Goal: Task Accomplishment & Management: Complete application form

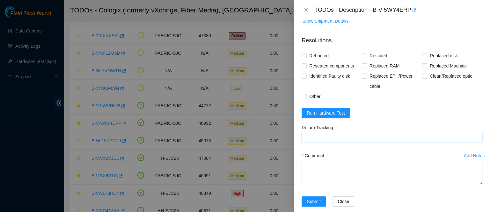
scroll to position [506, 0]
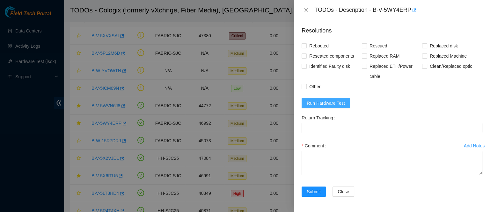
click at [338, 107] on span "Run Hardware Test" at bounding box center [326, 103] width 38 height 7
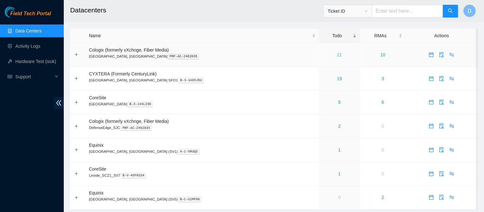
click at [337, 57] on link "21" at bounding box center [339, 54] width 5 height 5
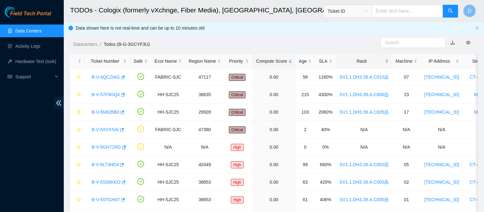
click at [358, 58] on div "Rack" at bounding box center [363, 61] width 49 height 7
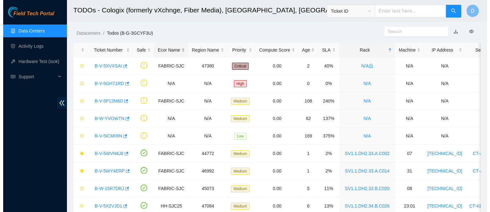
scroll to position [12, 0]
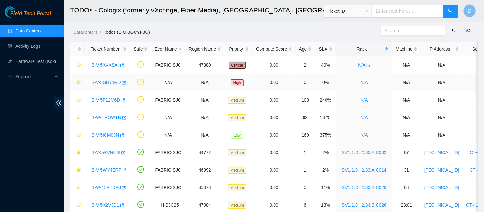
click at [105, 82] on link "B-V-5GH71RD" at bounding box center [105, 82] width 29 height 5
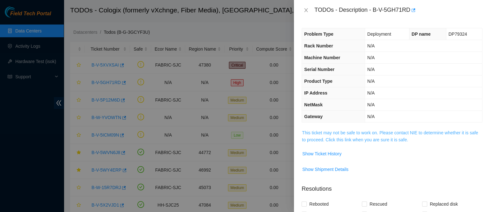
click at [340, 138] on link "This ticket may not be safe to work on. Please contact NIE to determine whether…" at bounding box center [390, 136] width 176 height 12
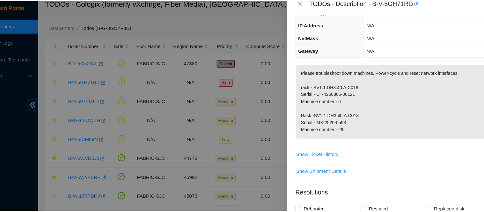
scroll to position [12, 0]
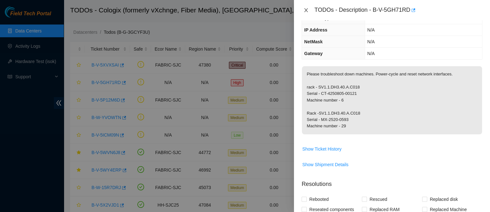
click at [308, 7] on div "TODOs - Description - B-V-5GH71RD" at bounding box center [391, 10] width 181 height 10
click at [306, 9] on icon "close" at bounding box center [305, 10] width 5 height 5
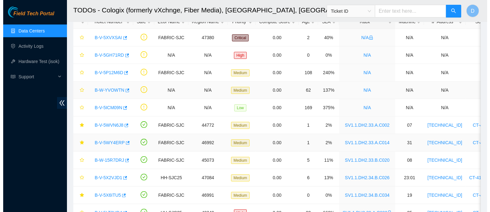
scroll to position [40, 0]
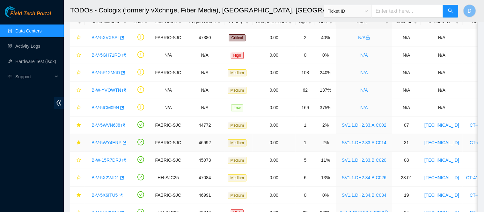
drag, startPoint x: 107, startPoint y: 141, endPoint x: 236, endPoint y: 119, distance: 131.0
click at [107, 141] on link "B-V-5WY4ERP" at bounding box center [106, 142] width 30 height 5
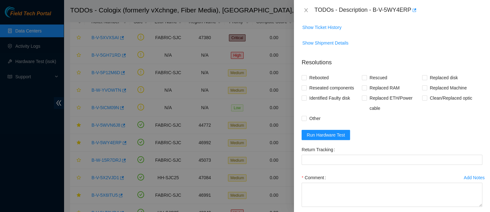
scroll to position [523, 0]
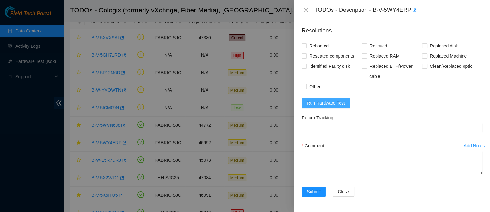
click at [324, 107] on span "Run Hardware Test" at bounding box center [326, 103] width 38 height 7
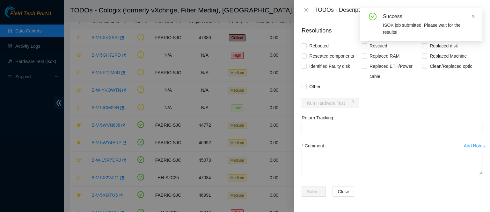
scroll to position [534, 0]
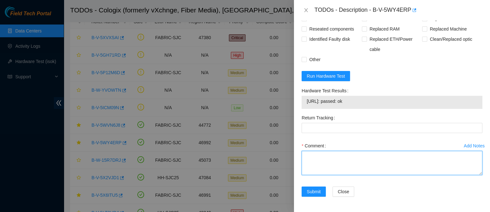
click at [325, 175] on textarea "Comment" at bounding box center [391, 163] width 181 height 24
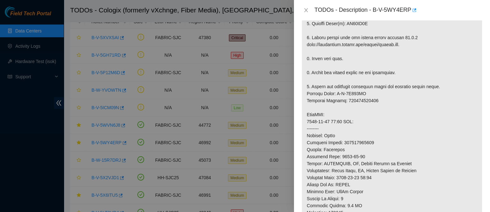
scroll to position [126, 0]
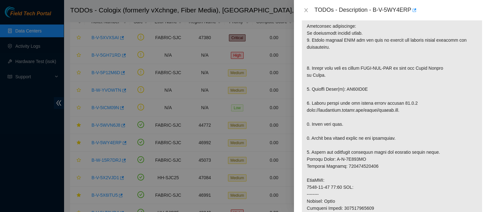
click at [351, 84] on p at bounding box center [392, 180] width 180 height 353
click at [352, 90] on p at bounding box center [392, 180] width 180 height 353
copy p "ZC16HF5E"
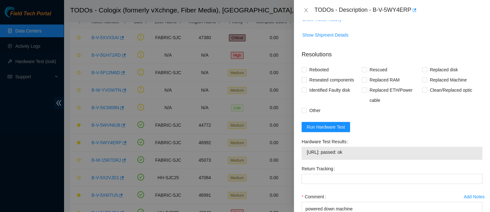
scroll to position [561, 0]
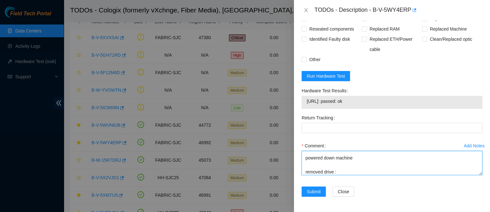
click at [344, 170] on textarea "contacted nocc to confirm that ticket was safe verified sn on machine connected…" at bounding box center [391, 163] width 181 height 24
paste textarea "ZC16HF5E"
paste textarea "Z127NTXK"
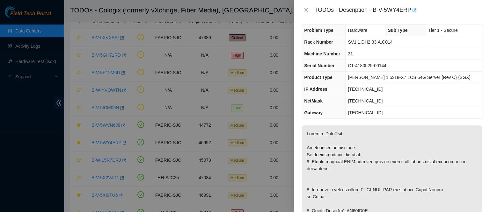
scroll to position [0, 0]
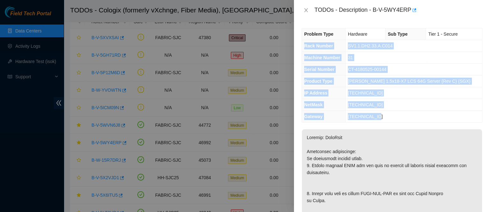
drag, startPoint x: 303, startPoint y: 45, endPoint x: 401, endPoint y: 117, distance: 120.8
click at [401, 117] on tbody "Problem Type Hardware Sub Type Tier 1 - Secure Rack Number SV1.1.DH2.33.A.C014 …" at bounding box center [392, 75] width 180 height 94
copy tbody "Rack Number SV1.1.DH2.33.A.C014 Machine Number 31 Serial Number CT-4180525-0014…"
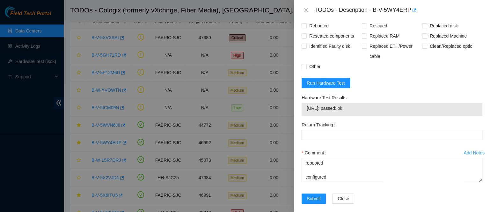
scroll to position [561, 0]
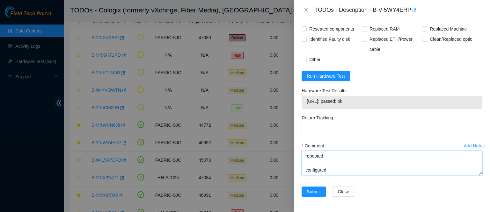
click at [313, 171] on textarea "contacted nocc to confirm that ticket was safe verified sn on machine connected…" at bounding box center [391, 163] width 181 height 24
paste textarea "Rack Number SV1.1.DH2.33.A.C014 Machine Number 31 Serial Number CT-4180525-0014…"
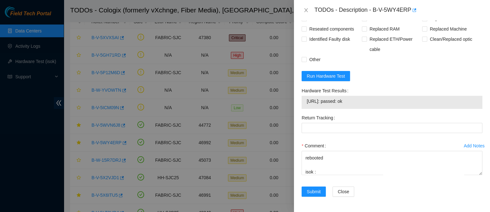
click at [329, 99] on span "23.40.199.132: passed: ok" at bounding box center [392, 101] width 170 height 7
copy span "23.40.199.132: passed: ok"
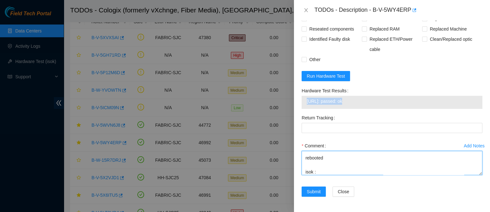
click at [322, 171] on textarea "contacted nocc to confirm that ticket was safe verified sn on machine connected…" at bounding box center [391, 163] width 181 height 24
paste textarea "23.40.199.132: passed: ok"
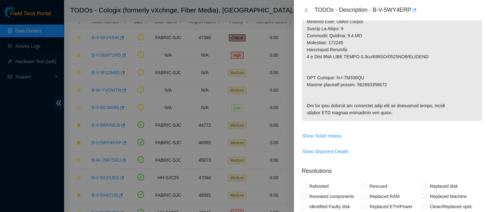
scroll to position [361, 0]
drag, startPoint x: 305, startPoint y: 77, endPoint x: 370, endPoint y: 77, distance: 65.3
copy p "RMA Return: B-V-5X213BM"
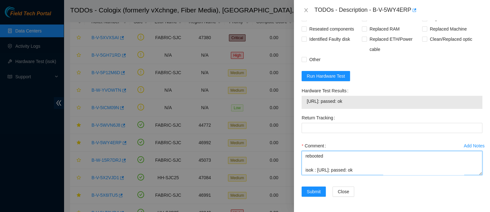
click at [322, 173] on textarea "contacted nocc to confirm that ticket was safe verified sn on machine connected…" at bounding box center [391, 163] width 181 height 24
paste textarea "RMA Return: B-V-5X213BM"
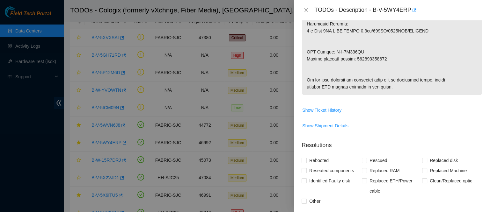
scroll to position [387, 0]
type textarea "contacted nocc to confirm that ticket was safe verified sn on machine connected…"
copy p "463470062457"
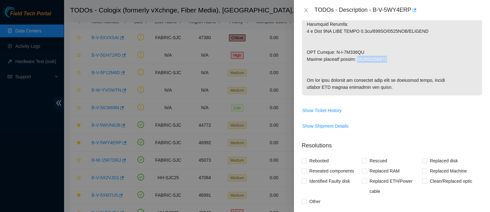
scroll to position [561, 0]
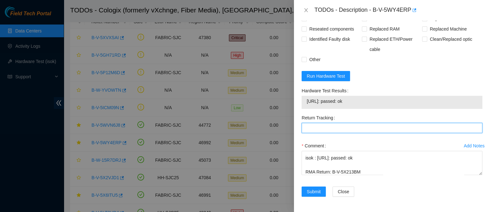
click at [329, 128] on Tracking "Return Tracking" at bounding box center [391, 128] width 181 height 10
paste Tracking "463470062457"
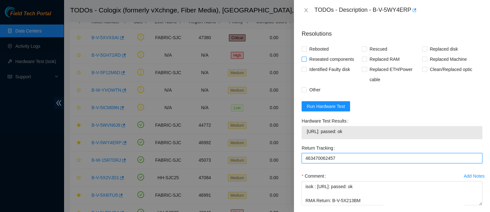
scroll to position [497, 0]
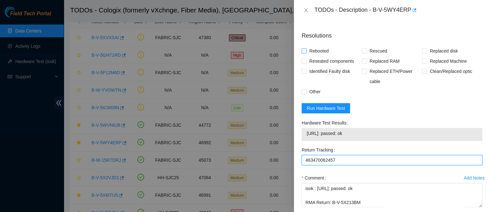
type Tracking "463470062457"
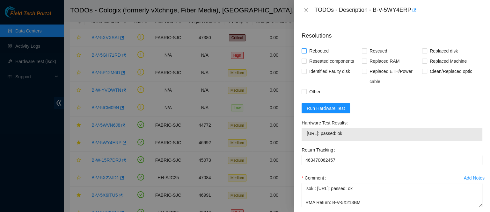
click at [319, 56] on span "Rebooted" at bounding box center [319, 51] width 25 height 10
click at [306, 53] on input "Rebooted" at bounding box center [303, 50] width 4 height 4
checkbox input "true"
click at [313, 66] on span "Reseated components" at bounding box center [332, 61] width 50 height 10
click at [306, 63] on input "Reseated components" at bounding box center [303, 61] width 4 height 4
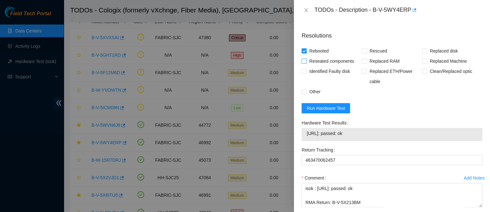
checkbox input "true"
click at [369, 56] on span "Rescued" at bounding box center [378, 51] width 23 height 10
click at [366, 53] on input "Rescued" at bounding box center [364, 50] width 4 height 4
checkbox input "true"
click at [437, 56] on span "Replaced disk" at bounding box center [443, 51] width 33 height 10
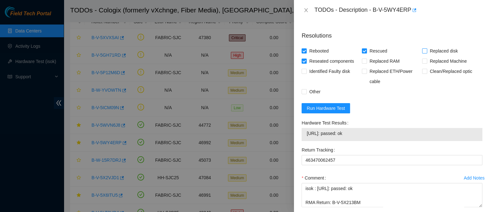
click at [426, 53] on input "Replaced disk" at bounding box center [424, 50] width 4 height 4
checkbox input "true"
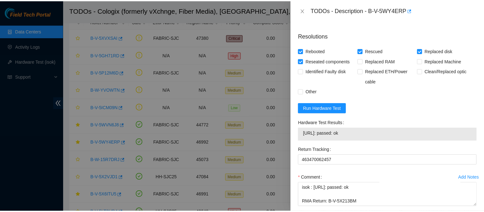
scroll to position [561, 0]
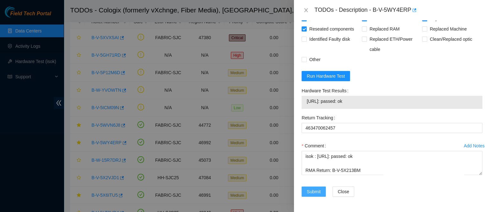
click at [319, 189] on span "Submit" at bounding box center [314, 191] width 14 height 7
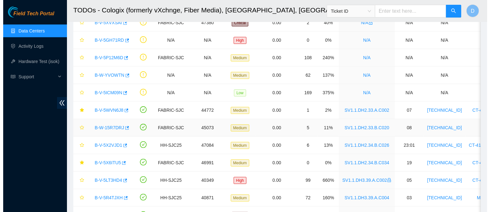
scroll to position [55, 0]
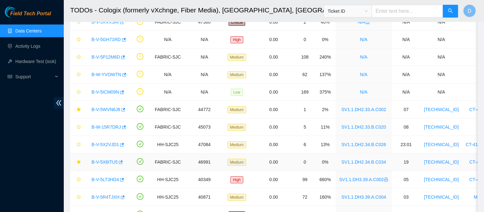
click at [101, 160] on link "B-V-5X6ITU5" at bounding box center [104, 162] width 26 height 5
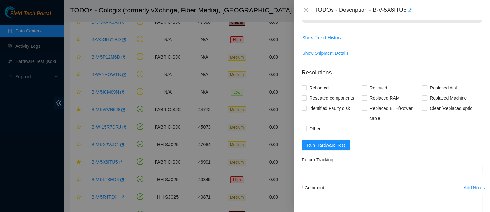
scroll to position [413, 0]
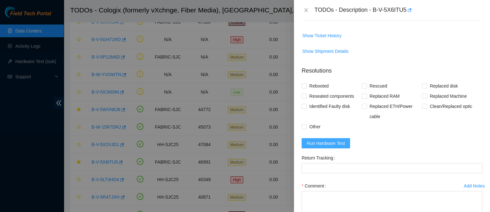
click at [327, 147] on span "Run Hardware Test" at bounding box center [326, 143] width 38 height 7
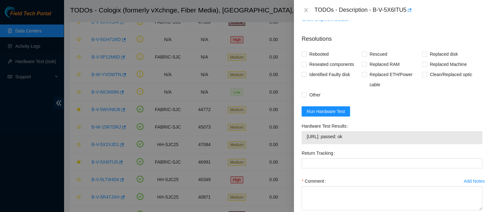
scroll to position [512, 0]
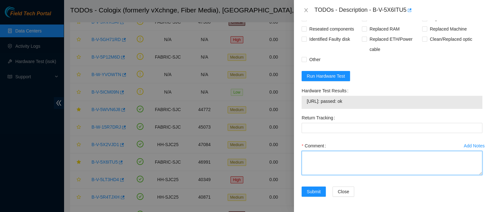
click at [329, 164] on textarea "Comment" at bounding box center [391, 163] width 181 height 24
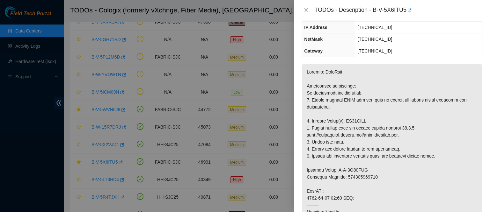
scroll to position [11, 0]
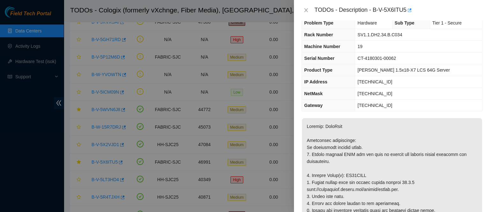
copy p "ZC14XQMC"
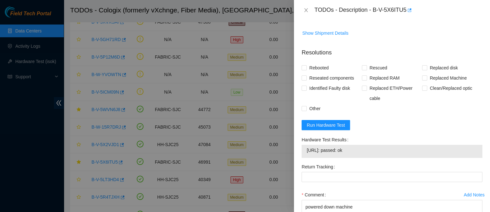
scroll to position [512, 0]
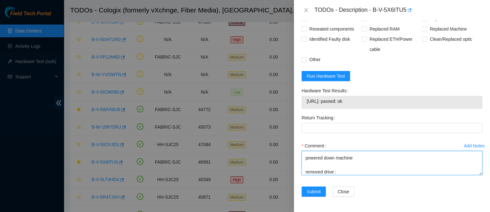
click at [345, 170] on textarea "contacted nocc to confirm that ticket was safe verified sn on machine connected…" at bounding box center [391, 163] width 181 height 24
paste textarea "ZC14XQMC"
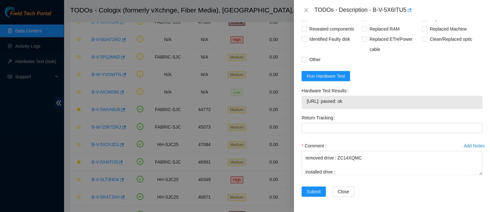
click at [373, 210] on div "Problem Type Hardware Sub Type Tier 1 - Secure Rack Number SV1.1.DH2.34.B.C034 …" at bounding box center [392, 116] width 196 height 192
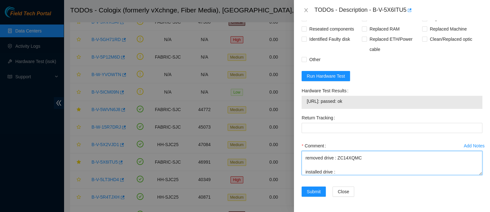
click at [347, 172] on textarea "contacted nocc to confirm that ticket was safe verified sn on machine connected…" at bounding box center [391, 163] width 181 height 24
paste textarea "21246C42"
click at [339, 170] on textarea "contacted nocc to confirm that ticket was safe verified sn on machine connected…" at bounding box center [391, 163] width 181 height 24
click at [368, 173] on textarea "contacted nocc to confirm that ticket was safe verified sn on machine connected…" at bounding box center [391, 163] width 181 height 24
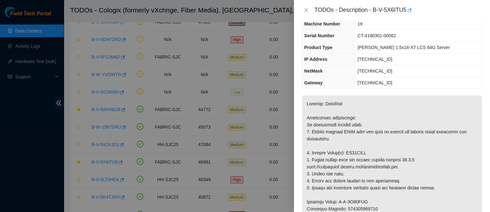
scroll to position [0, 0]
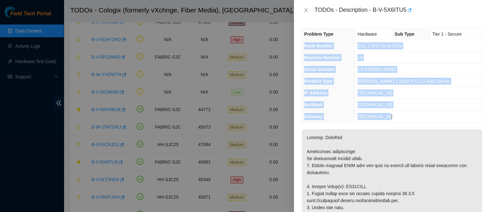
drag, startPoint x: 303, startPoint y: 46, endPoint x: 394, endPoint y: 112, distance: 112.4
click at [394, 112] on tbody "Problem Type Hardware Sub Type Tier 1 - Secure Rack Number SV1.1.DH2.34.B.C034 …" at bounding box center [392, 75] width 180 height 94
copy tbody "Rack Number SV1.1.DH2.34.B.C034 Machine Number 19 Serial Number CT-4180301-0006…"
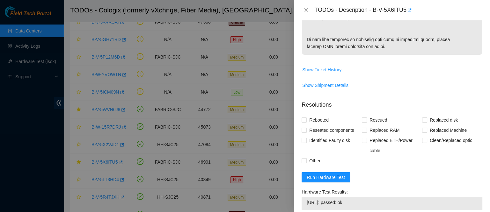
scroll to position [512, 0]
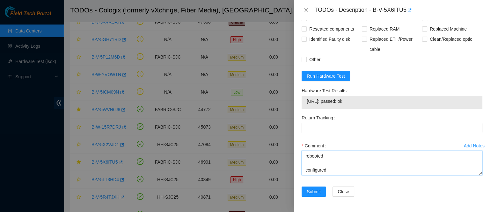
click at [328, 172] on textarea "contacted nocc to confirm that ticket was safe verified sn on machine connected…" at bounding box center [391, 163] width 181 height 24
paste textarea "Rack Number SV1.1.DH2.34.B.C034 Machine Number 19 Serial Number CT-4180301-0006…"
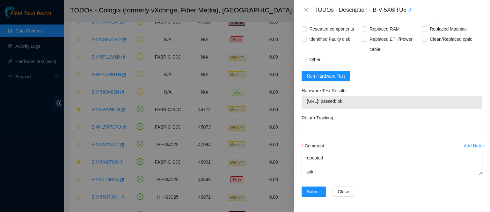
click at [334, 101] on span "23.40.199.207: passed: ok" at bounding box center [392, 101] width 170 height 7
copy span "23.40.199.207: passed: ok"
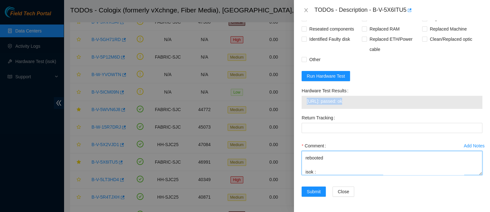
click at [326, 172] on textarea "contacted nocc to confirm that ticket was safe verified sn on machine connected…" at bounding box center [391, 163] width 181 height 24
paste textarea "23.40.199.207: passed: ok"
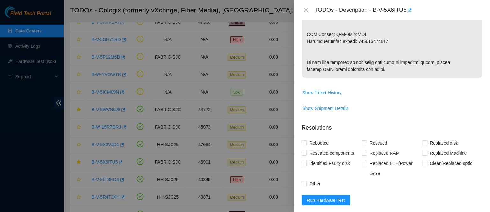
scroll to position [347, 0]
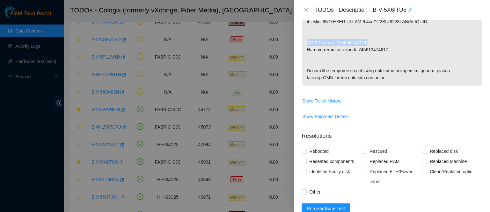
drag, startPoint x: 305, startPoint y: 42, endPoint x: 363, endPoint y: 44, distance: 58.0
copy p "RMA Return: B-V-5X82LGW"
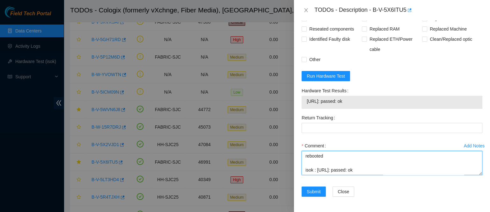
click at [316, 172] on textarea "contacted nocc to confirm that ticket was safe verified sn on machine connected…" at bounding box center [391, 163] width 181 height 24
paste textarea "RMA Return: B-V-5X82LGW"
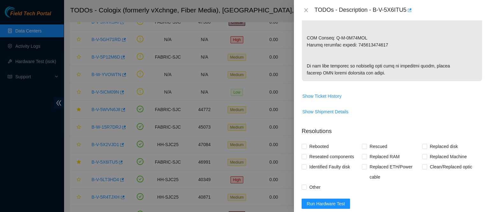
scroll to position [340, 0]
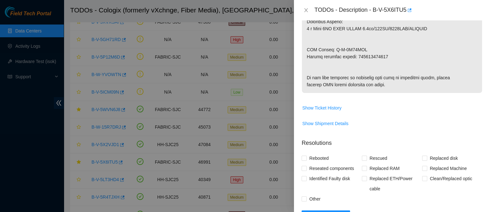
type textarea "contacted nocc to confirm that ticket was safe verified sn on machine connected…"
copy p "450826221159"
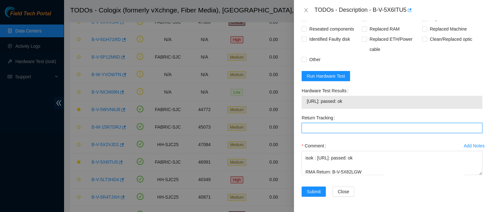
click at [336, 128] on Tracking "Return Tracking" at bounding box center [391, 128] width 181 height 10
paste Tracking "450826221159"
type Tracking "450826221159"
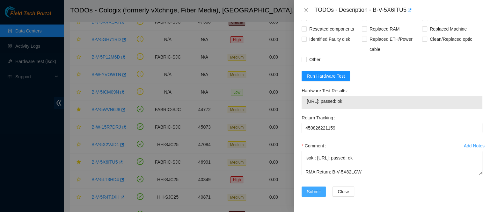
click at [308, 193] on span "Submit" at bounding box center [314, 191] width 14 height 7
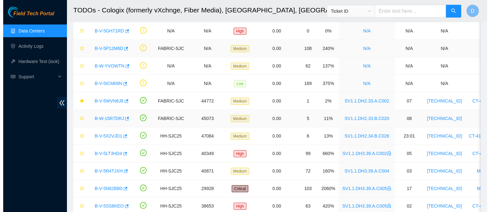
scroll to position [64, 0]
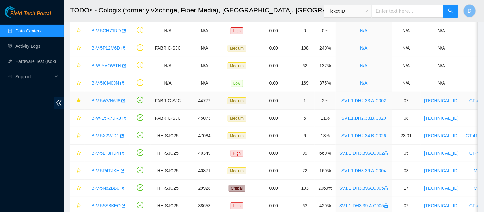
click at [101, 101] on link "B-V-5WVN6J8" at bounding box center [105, 100] width 29 height 5
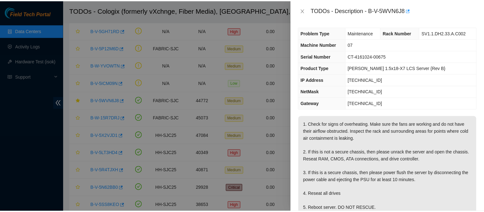
scroll to position [0, 0]
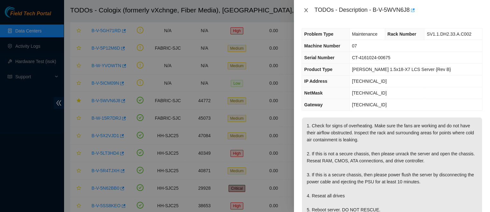
click at [304, 9] on icon "close" at bounding box center [306, 10] width 4 height 4
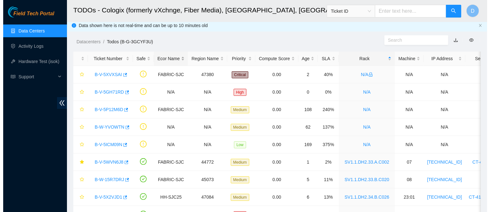
scroll to position [1, 0]
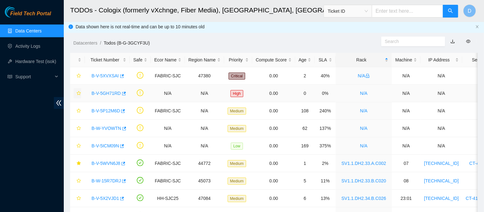
click at [77, 93] on icon "star" at bounding box center [78, 93] width 4 height 4
click at [106, 95] on link "B-V-5GH71RD" at bounding box center [105, 93] width 29 height 5
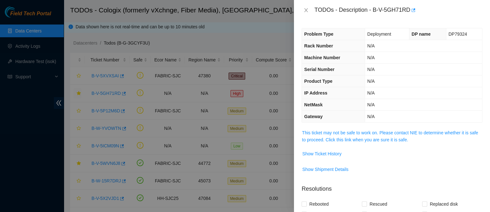
click at [358, 132] on link "This ticket may not be safe to work on. Please contact NIE to determine whether…" at bounding box center [390, 136] width 176 height 12
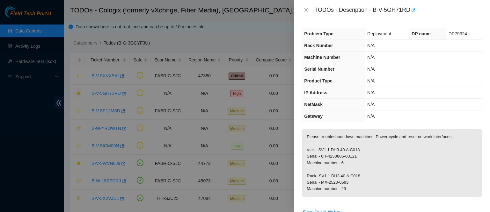
scroll to position [0, 0]
drag, startPoint x: 393, startPoint y: 10, endPoint x: 448, endPoint y: 10, distance: 55.4
click at [448, 10] on div "TODOs - Description - B-V-5GH71RD" at bounding box center [398, 10] width 168 height 10
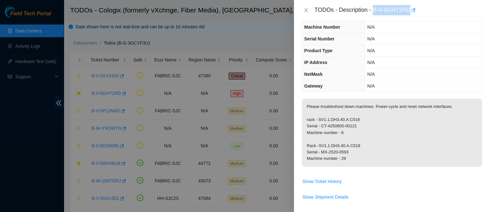
scroll to position [45, 0]
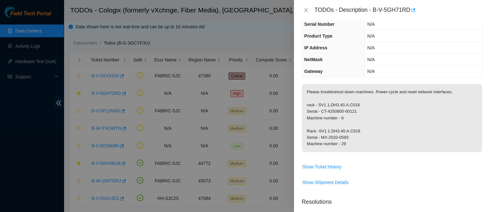
drag, startPoint x: 427, startPoint y: 98, endPoint x: 386, endPoint y: 103, distance: 41.5
click at [386, 103] on p "Please troubleshoot down machines. Power-cycle and reset network interfaces. ra…" at bounding box center [392, 118] width 180 height 68
click at [368, 103] on p "Please troubleshoot down machines. Power-cycle and reset network interfaces. ra…" at bounding box center [392, 118] width 180 height 68
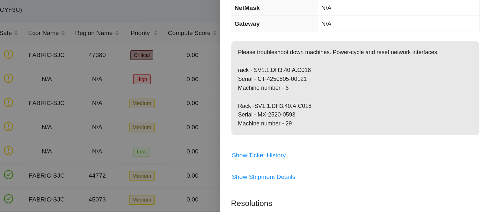
scroll to position [75, 0]
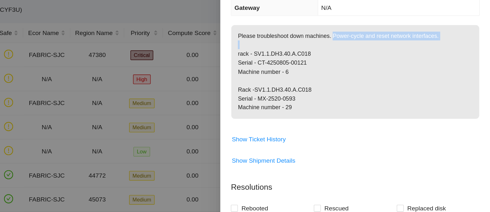
drag, startPoint x: 401, startPoint y: 63, endPoint x: 412, endPoint y: 78, distance: 18.2
click at [412, 78] on p "Please troubleshoot down machines. Power-cycle and reset network interfaces. ra…" at bounding box center [392, 88] width 180 height 68
click at [441, 62] on p "Please troubleshoot down machines. Power-cycle and reset network interfaces. ra…" at bounding box center [392, 88] width 180 height 68
drag, startPoint x: 441, startPoint y: 62, endPoint x: 441, endPoint y: 69, distance: 7.0
click at [441, 69] on p "Please troubleshoot down machines. Power-cycle and reset network interfaces. ra…" at bounding box center [392, 88] width 180 height 68
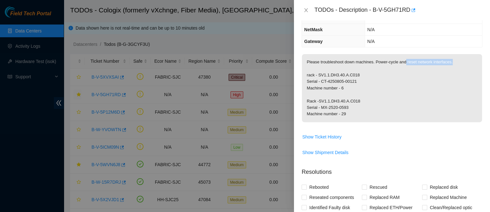
click at [356, 69] on p "Please troubleshoot down machines. Power-cycle and reset network interfaces. ra…" at bounding box center [392, 88] width 180 height 68
drag, startPoint x: 443, startPoint y: 64, endPoint x: 445, endPoint y: 67, distance: 3.9
click at [445, 67] on p "Please troubleshoot down machines. Power-cycle and reset network interfaces. ra…" at bounding box center [392, 88] width 180 height 68
click at [403, 87] on p "Please troubleshoot down machines. Power-cycle and reset network interfaces. ra…" at bounding box center [392, 88] width 180 height 68
drag, startPoint x: 305, startPoint y: 87, endPoint x: 371, endPoint y: 110, distance: 70.1
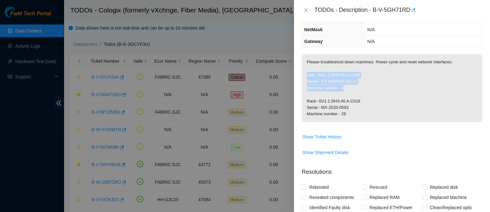
click at [371, 110] on p "Please troubleshoot down machines. Power-cycle and reset network interfaces. ra…" at bounding box center [392, 88] width 180 height 68
drag, startPoint x: 306, startPoint y: 133, endPoint x: 368, endPoint y: 135, distance: 61.8
click at [368, 122] on p "Please troubleshoot down machines. Power-cycle and reset network interfaces. ra…" at bounding box center [392, 88] width 180 height 68
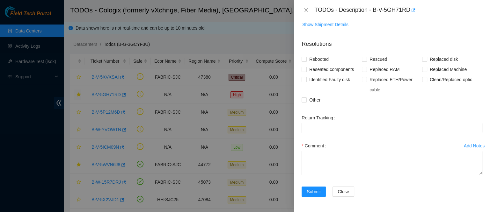
scroll to position [239, 0]
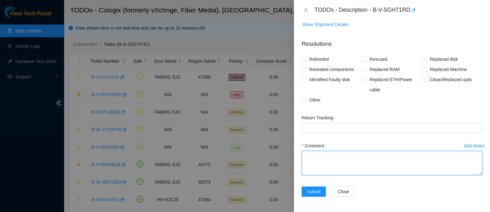
click at [335, 155] on textarea "Comment" at bounding box center [391, 163] width 181 height 24
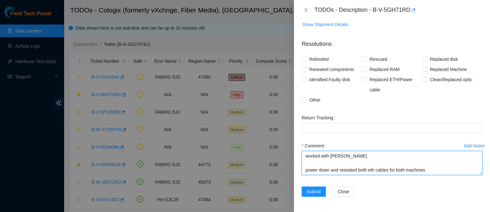
scroll to position [5, 0]
paste textarea "rack - SV1.1.DH3.40.A.C018 Serial - CT-4250805-00121 Machine number - 6 psu lin…"
paste textarea "SV1.1.DH3.40.A.C011 Serial - MX-2520-0593 MAchine - 29 psu link light is good n…"
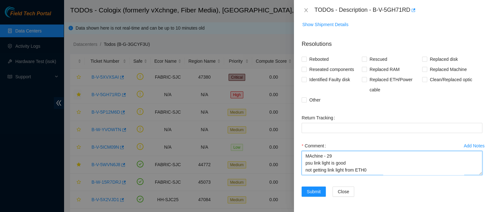
type textarea "worked with Jese power down and reseated both eth cables for both machines rack…"
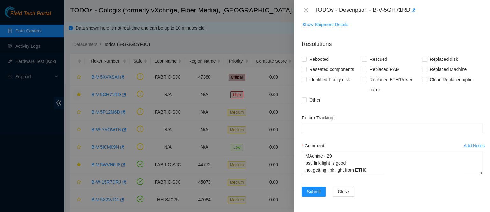
click at [330, 75] on span "Reseated components" at bounding box center [332, 69] width 50 height 10
click at [306, 71] on input "Reseated components" at bounding box center [303, 69] width 4 height 4
checkbox input "true"
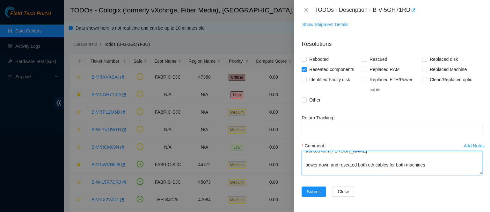
scroll to position [0, 0]
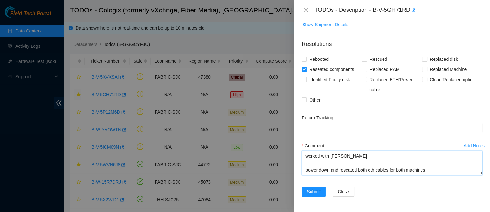
drag, startPoint x: 374, startPoint y: 172, endPoint x: 299, endPoint y: 134, distance: 83.7
click at [301, 134] on form "Resolutions Rebooted Rescued Replaced disk Reseated components Replaced RAM Rep…" at bounding box center [391, 120] width 181 height 170
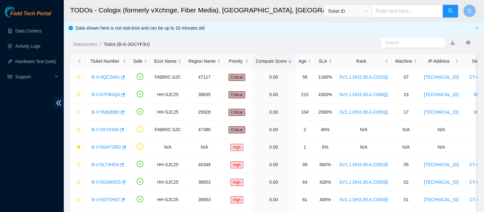
click at [353, 59] on div "Rack" at bounding box center [363, 61] width 49 height 7
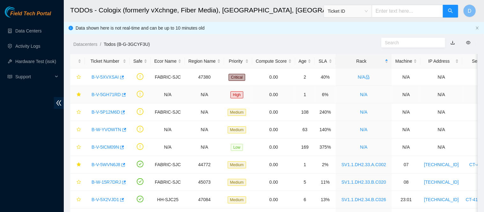
click at [103, 97] on link "B-V-5GH71RD" at bounding box center [105, 94] width 29 height 5
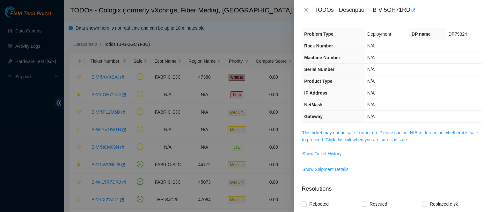
click at [382, 145] on td "This ticket may not be safe to work on. Please contact NIE to determine whether…" at bounding box center [391, 138] width 181 height 19
click at [382, 141] on link "This ticket may not be safe to work on. Please contact NIE to determine whether…" at bounding box center [390, 136] width 176 height 12
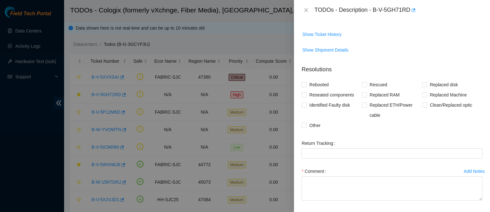
scroll to position [240, 0]
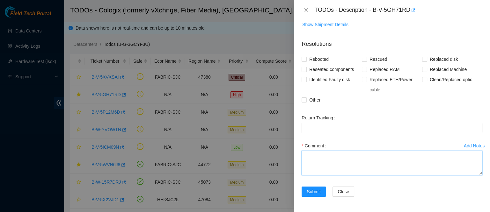
click at [349, 153] on textarea "Comment" at bounding box center [391, 163] width 181 height 24
paste textarea "worked with Jese power down and reseated both eth cables for both machines rack…"
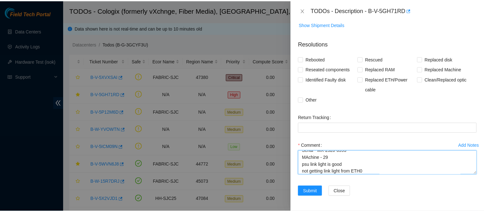
scroll to position [98, 0]
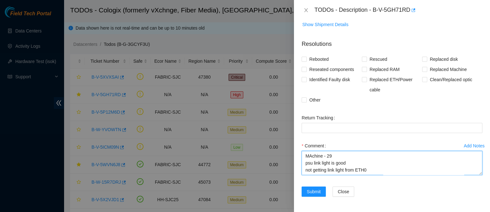
type textarea "worked with Jese power down and reseated both eth cables for both machines rack…"
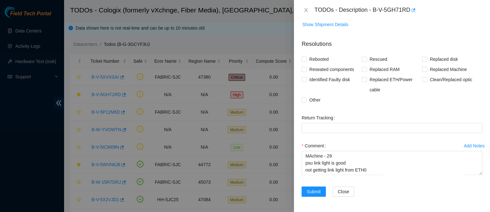
click at [317, 67] on span "Reseated components" at bounding box center [332, 69] width 50 height 10
click at [306, 67] on input "Reseated components" at bounding box center [303, 69] width 4 height 4
checkbox input "true"
click at [309, 187] on button "Submit" at bounding box center [313, 192] width 24 height 10
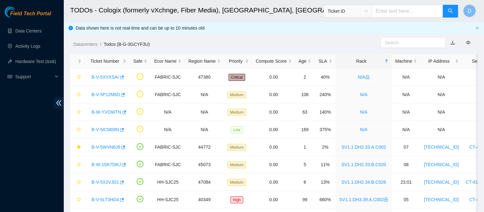
scroll to position [0, 0]
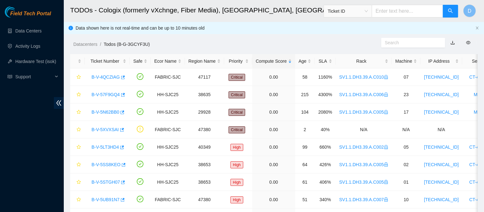
click at [364, 61] on div "Rack" at bounding box center [363, 61] width 49 height 7
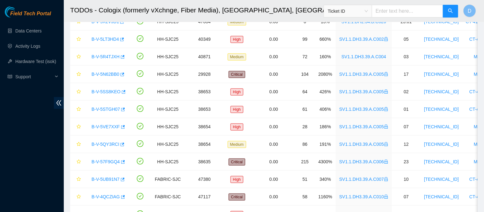
scroll to position [196, 0]
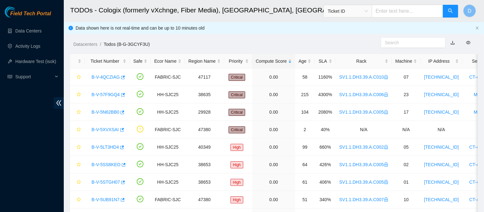
click at [355, 61] on div "Rack" at bounding box center [363, 61] width 49 height 7
click at [354, 59] on div "Rack" at bounding box center [363, 61] width 49 height 7
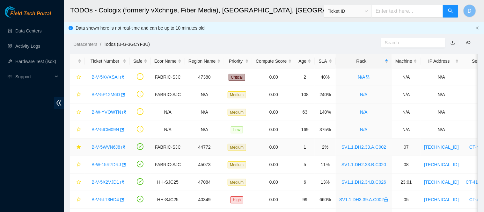
click at [110, 146] on link "B-V-5WVN6J8" at bounding box center [105, 147] width 29 height 5
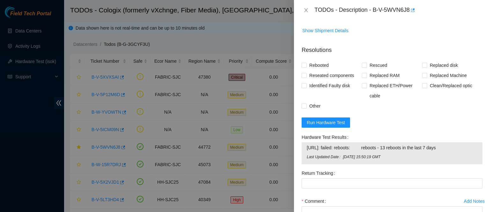
scroll to position [334, 0]
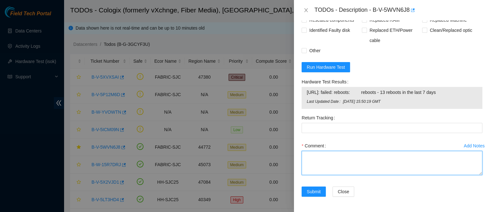
click at [328, 163] on textarea "Comment" at bounding box center [391, 163] width 181 height 24
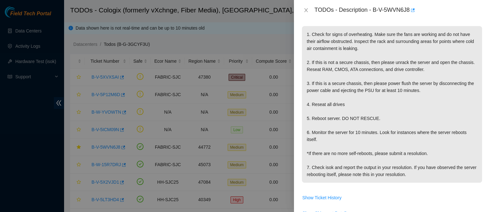
scroll to position [90, 0]
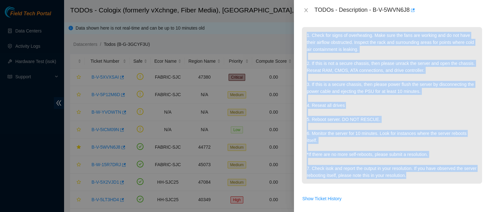
drag, startPoint x: 308, startPoint y: 33, endPoint x: 435, endPoint y: 178, distance: 193.5
click at [435, 178] on p "1. Check for signs of overheating. Make sure the fans are working and do not ha…" at bounding box center [392, 105] width 180 height 157
copy p "1. Check for signs of overheating. Make sure the fans are working and do not ha…"
click at [332, 107] on p "1. Check for signs of overheating. Make sure the fans are working and do not ha…" at bounding box center [392, 105] width 180 height 157
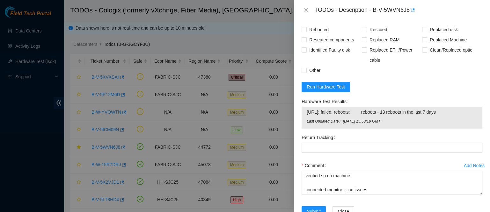
scroll to position [28, 0]
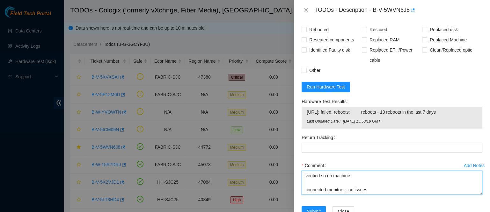
click at [314, 192] on textarea "contacted nocc to confirm that ticket was safe verified sn on machine connected…" at bounding box center [391, 183] width 181 height 24
paste textarea "Checked for signs of overheating. All fans are operational and airflow is unobs…"
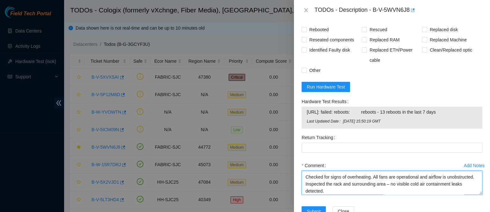
scroll to position [42, 0]
click at [417, 186] on textarea "contacted nocc to confirm that ticket was safe verified sn on machine connected…" at bounding box center [391, 183] width 181 height 24
drag, startPoint x: 365, startPoint y: 183, endPoint x: 307, endPoint y: 180, distance: 57.7
click at [307, 180] on textarea "contacted nocc to confirm that ticket was safe verified sn on machine connected…" at bounding box center [391, 183] width 181 height 24
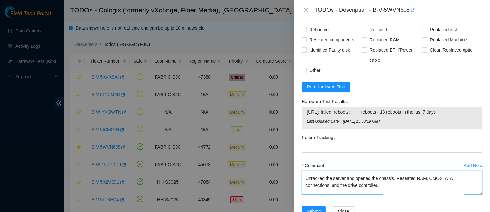
scroll to position [84, 0]
click at [367, 188] on textarea "contacted nocc to confirm that ticket was safe verified sn on machine connected…" at bounding box center [391, 183] width 181 height 24
drag, startPoint x: 379, startPoint y: 187, endPoint x: 305, endPoint y: 186, distance: 73.6
click at [305, 186] on textarea "contacted nocc to confirm that ticket was safe verified sn on machine connected…" at bounding box center [391, 183] width 181 height 24
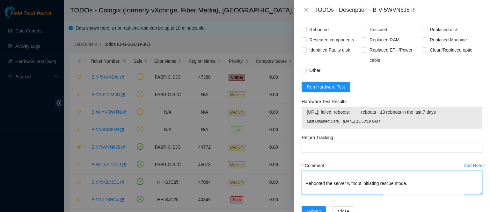
drag, startPoint x: 414, startPoint y: 187, endPoint x: 325, endPoint y: 186, distance: 89.2
click at [325, 186] on textarea "contacted nocc to confirm that ticket was safe verified sn on machine connected…" at bounding box center [391, 183] width 181 height 24
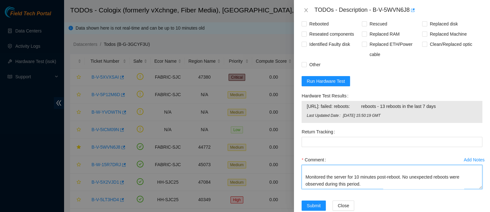
scroll to position [319, 0]
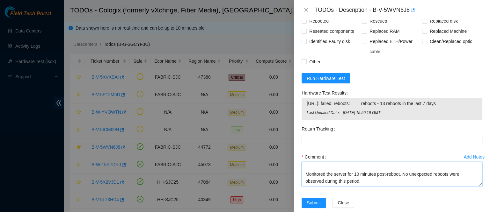
click at [376, 184] on textarea "contacted nocc to confirm that ticket was safe verified sn on machine connected…" at bounding box center [391, 174] width 181 height 24
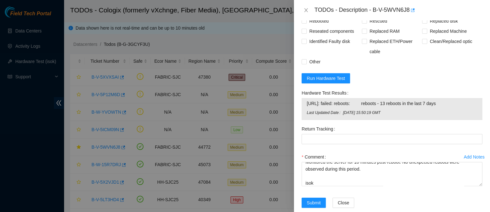
drag, startPoint x: 307, startPoint y: 108, endPoint x: 454, endPoint y: 111, distance: 147.2
click at [454, 107] on span "[URL]: failed: reboots: reboots - 13 reboots in the last 7 days" at bounding box center [392, 103] width 170 height 7
copy span "[URL]: failed: reboots: reboots - 13 reboots in the last 7 days"
click at [454, 107] on span "[URL]: failed: reboots: reboots - 13 reboots in the last 7 days" at bounding box center [392, 103] width 170 height 7
click at [333, 186] on textarea "contacted nocc to confirm that ticket was safe verified sn on machine connected…" at bounding box center [391, 174] width 181 height 24
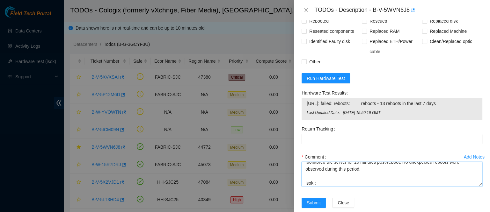
paste textarea "[URL]: failed: reboots: reboots - 13 reboots in the last 7 days"
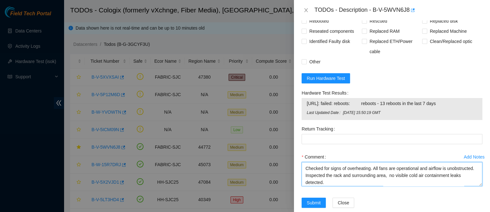
scroll to position [42, 0]
click at [373, 172] on textarea "contacted nocc to confirm that ticket was safe verified sn on machine connected…" at bounding box center [391, 174] width 181 height 24
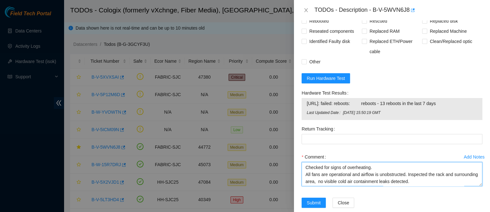
scroll to position [49, 0]
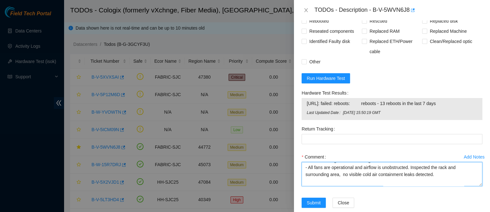
click at [411, 173] on textarea "contacted nocc to confirm that ticket was safe verified sn on machine connected…" at bounding box center [391, 174] width 181 height 24
click at [411, 172] on textarea "contacted nocc to confirm that ticket was safe verified sn on machine connected…" at bounding box center [391, 174] width 181 height 24
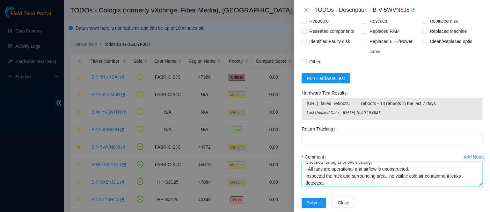
scroll to position [47, 0]
click at [389, 180] on textarea "contacted nocc to confirm that ticket was safe verified sn on machine connected…" at bounding box center [391, 174] width 181 height 24
click at [306, 182] on textarea "contacted nocc to confirm that ticket was safe verified sn on machine connected…" at bounding box center [391, 174] width 181 height 24
drag, startPoint x: 410, startPoint y: 173, endPoint x: 382, endPoint y: 175, distance: 28.4
click at [382, 175] on textarea "contacted nocc to confirm that ticket was safe verified sn on machine connected…" at bounding box center [391, 174] width 181 height 24
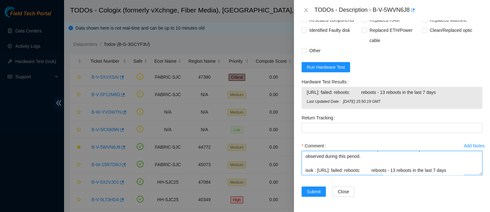
scroll to position [300, 0]
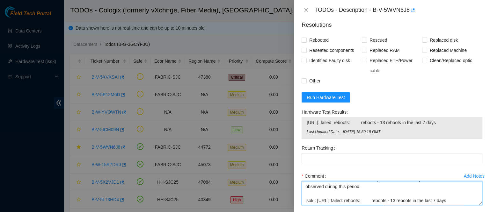
type textarea "contacted nocc to confirm that ticket was safe verified sn on machine connected…"
click at [319, 44] on span "Rebooted" at bounding box center [319, 40] width 25 height 10
click at [306, 42] on input "Rebooted" at bounding box center [303, 40] width 4 height 4
checkbox input "true"
click at [317, 60] on span "Identified Faulty disk" at bounding box center [330, 60] width 46 height 10
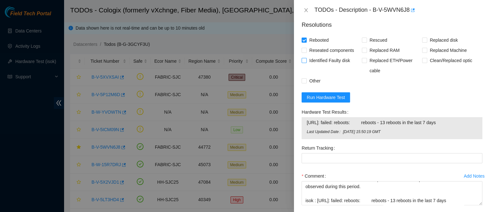
click at [306, 60] on input "Identified Faulty disk" at bounding box center [303, 60] width 4 height 4
checkbox input "true"
click at [320, 55] on span "Reseated components" at bounding box center [332, 50] width 50 height 10
click at [306, 52] on input "Reseated components" at bounding box center [303, 50] width 4 height 4
checkbox input "true"
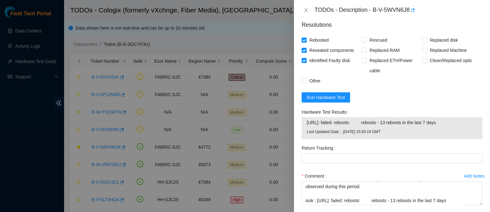
click at [309, 62] on span "Identified Faulty disk" at bounding box center [330, 60] width 46 height 10
click at [306, 62] on input "Identified Faulty disk" at bounding box center [303, 60] width 4 height 4
checkbox input "false"
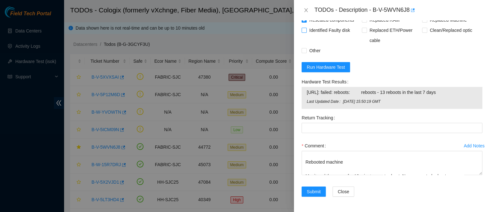
scroll to position [105, 0]
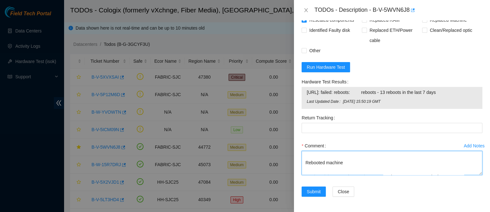
click at [365, 166] on textarea "contacted nocc to confirm that ticket was safe verified sn on machine connected…" at bounding box center [391, 163] width 181 height 24
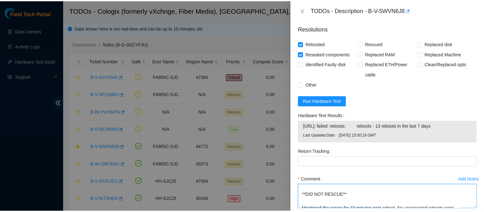
scroll to position [334, 0]
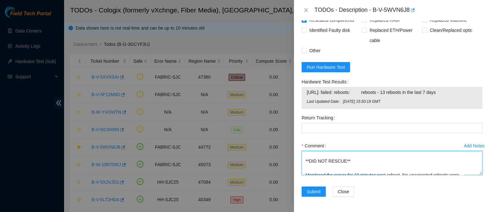
type textarea "contacted nocc to confirm that ticket was safe verified sn on machine connected…"
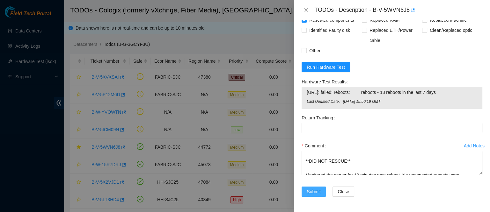
click at [319, 194] on span "Submit" at bounding box center [314, 191] width 14 height 7
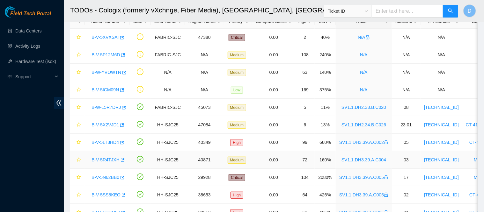
scroll to position [40, 0]
click at [78, 124] on icon "star" at bounding box center [78, 125] width 4 height 4
click at [34, 30] on link "Data Centers" at bounding box center [28, 30] width 26 height 5
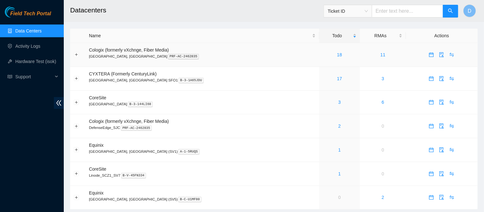
click at [337, 56] on link "18" at bounding box center [339, 54] width 5 height 5
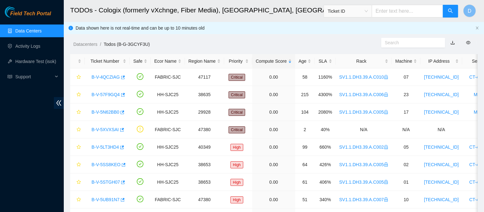
click at [345, 60] on div "Rack" at bounding box center [363, 61] width 49 height 7
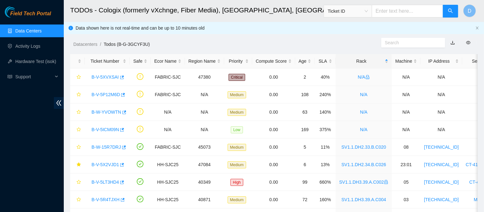
click at [37, 30] on link "Data Centers" at bounding box center [28, 30] width 26 height 5
